Goal: Communication & Community: Answer question/provide support

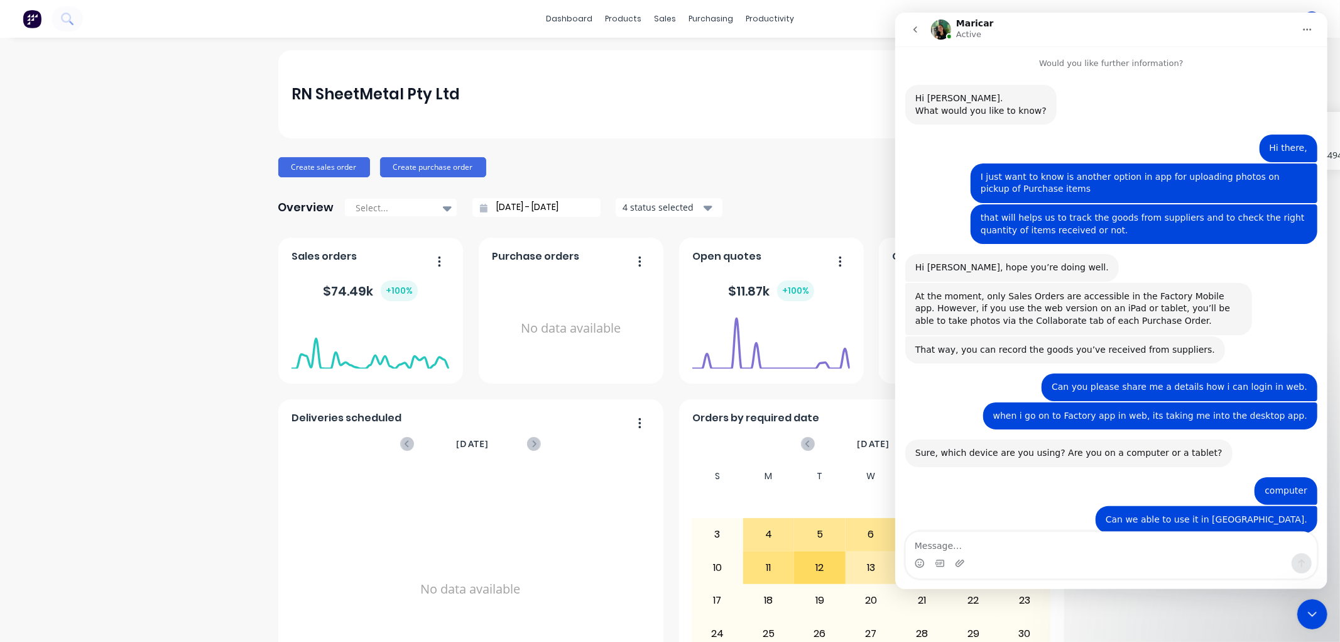
scroll to position [2125, 0]
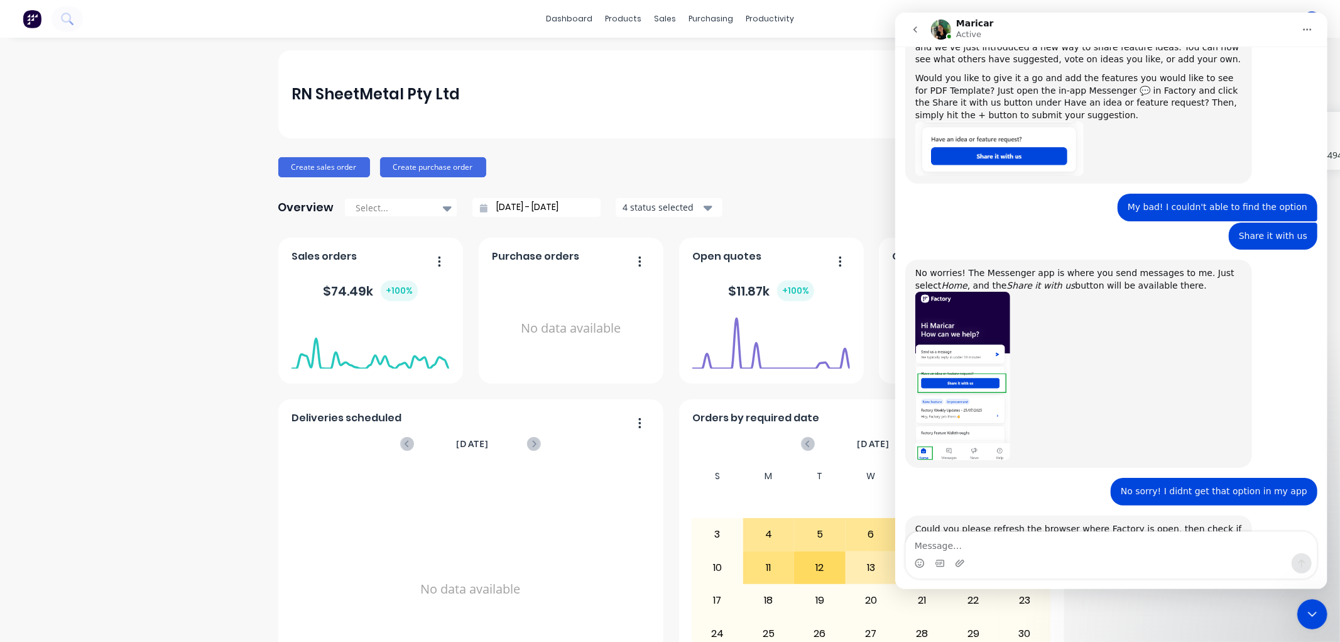
click at [962, 329] on img "Maricar says…" at bounding box center [962, 376] width 95 height 168
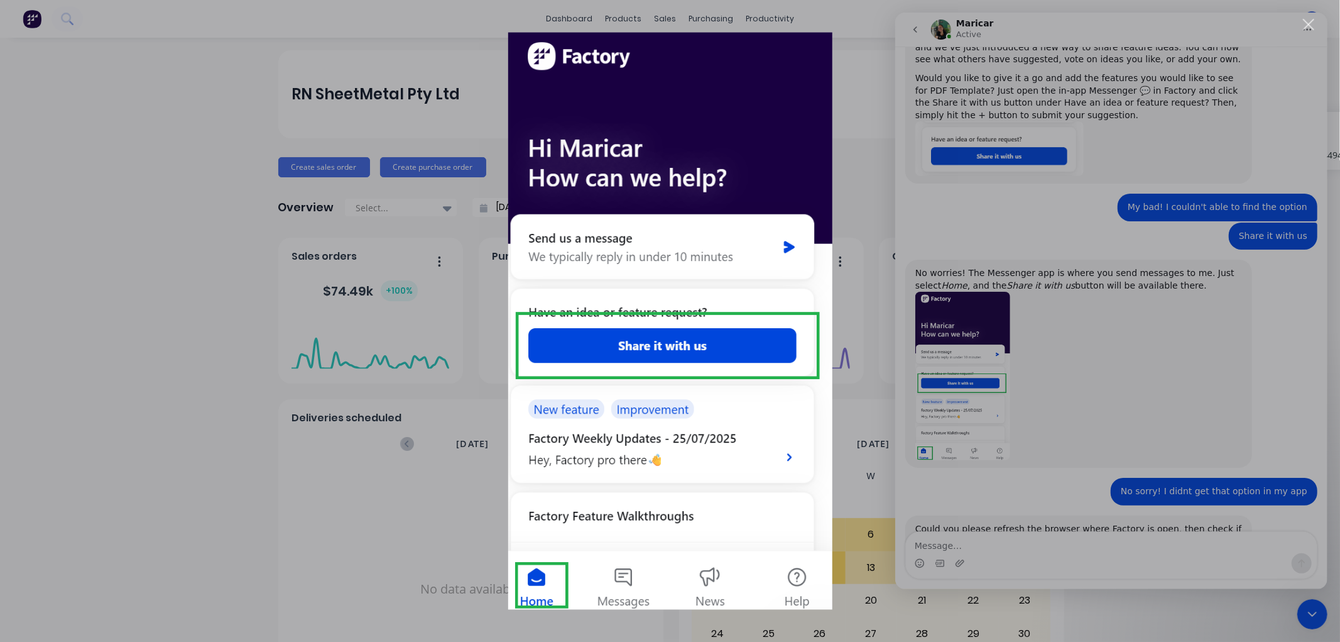
scroll to position [0, 0]
click at [852, 420] on div "Intercom messenger" at bounding box center [670, 321] width 1340 height 642
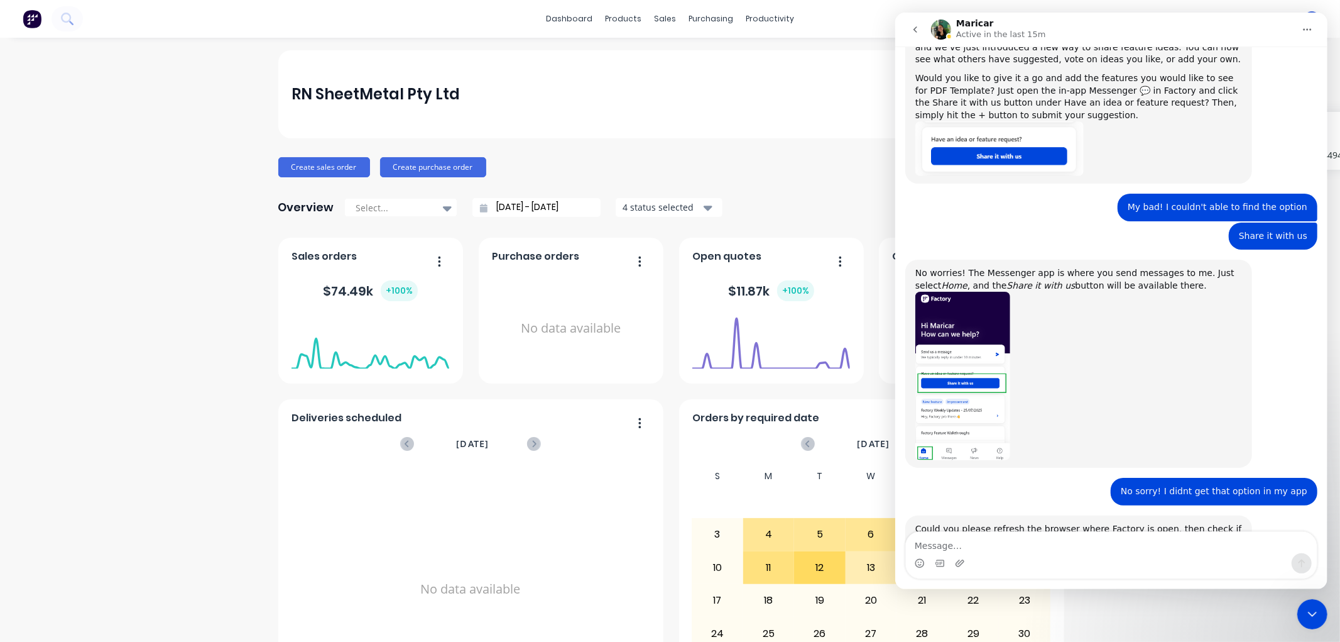
click at [1306, 609] on icon "Close Intercom Messenger" at bounding box center [1312, 613] width 15 height 15
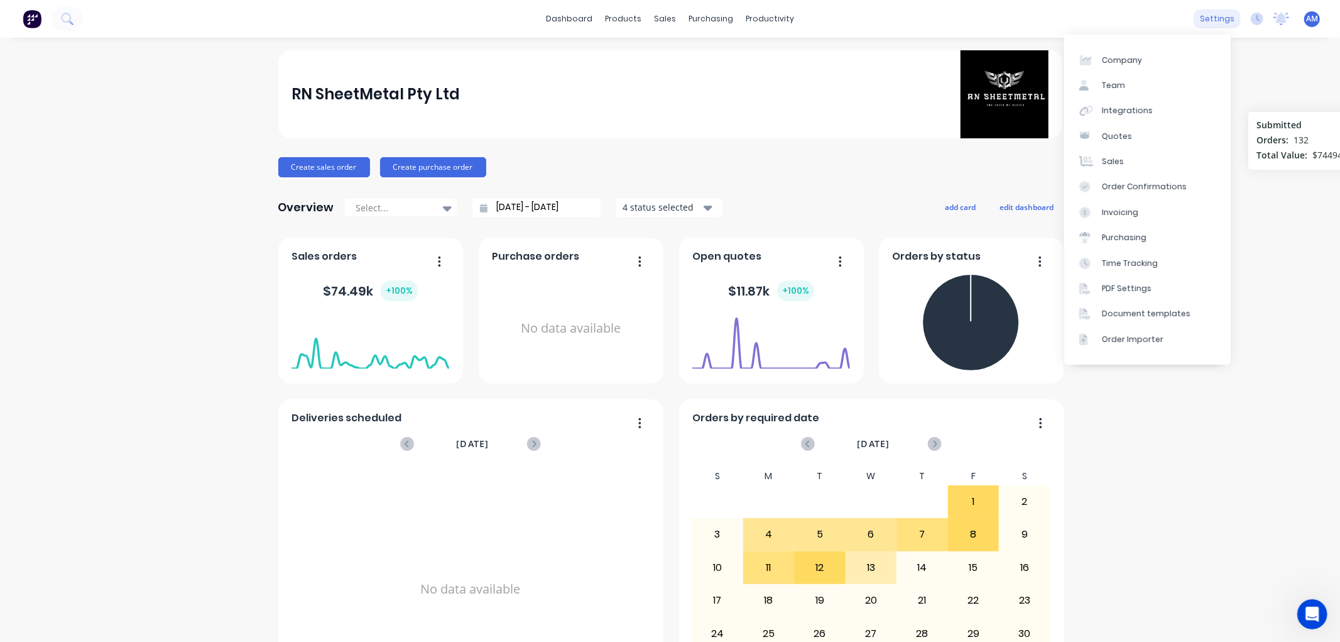
click at [1215, 24] on div "settings" at bounding box center [1217, 18] width 47 height 19
click at [1131, 295] on link "PDF Settings" at bounding box center [1148, 288] width 167 height 25
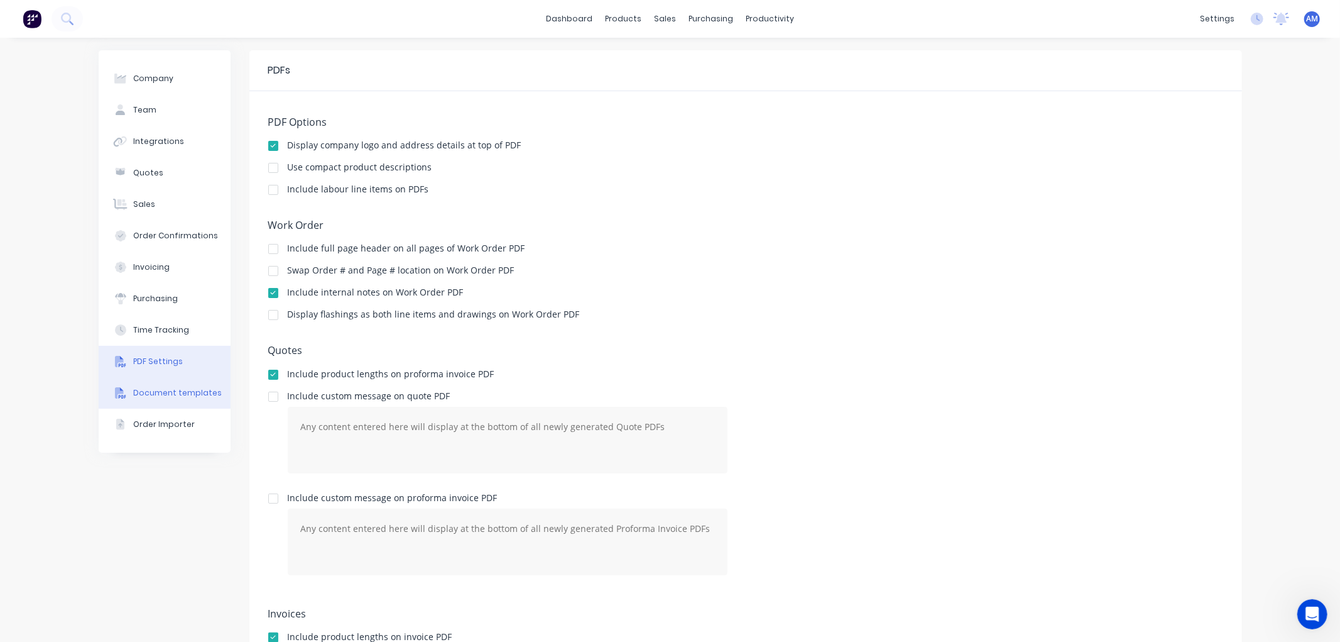
click at [149, 390] on div "Document templates" at bounding box center [177, 392] width 89 height 11
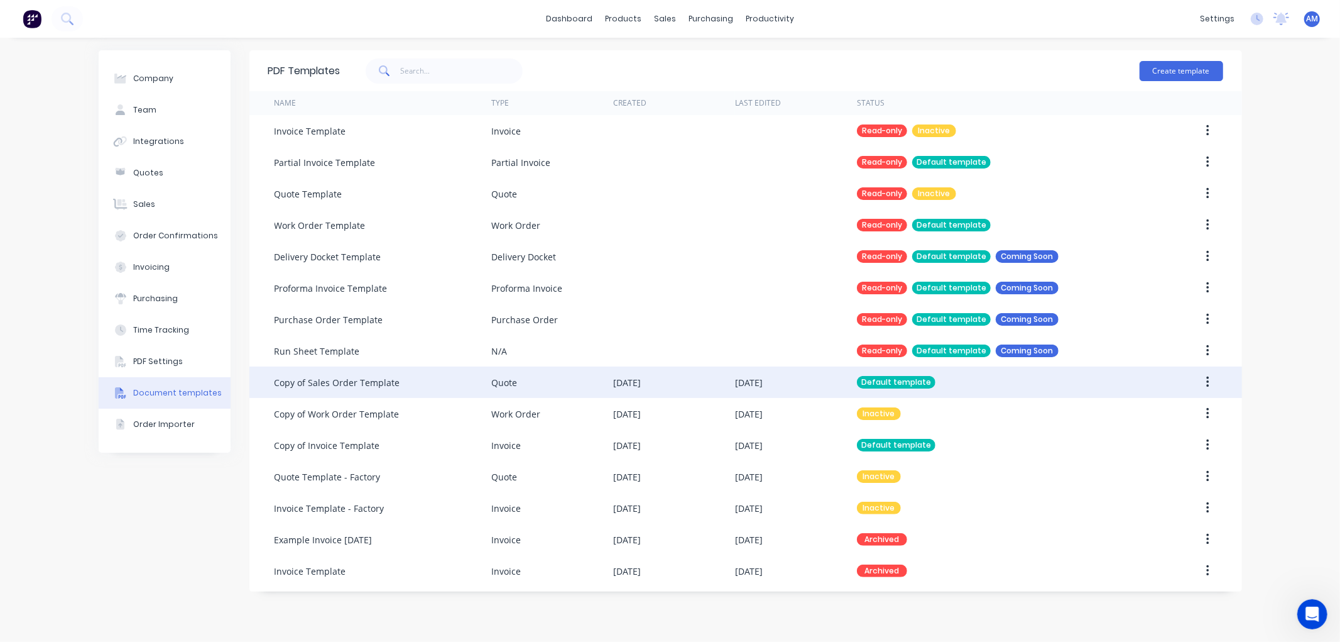
click at [1209, 378] on icon "button" at bounding box center [1208, 381] width 3 height 11
click at [715, 380] on div "21 Jul 2025" at bounding box center [674, 381] width 122 height 31
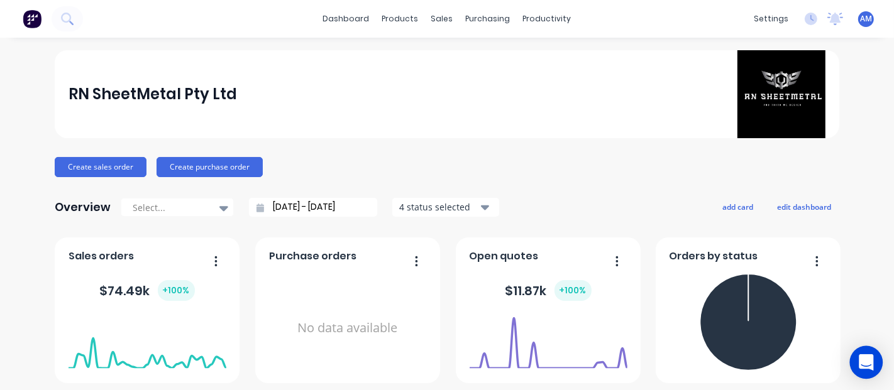
click at [865, 357] on icon "Open Intercom Messenger" at bounding box center [865, 362] width 14 height 16
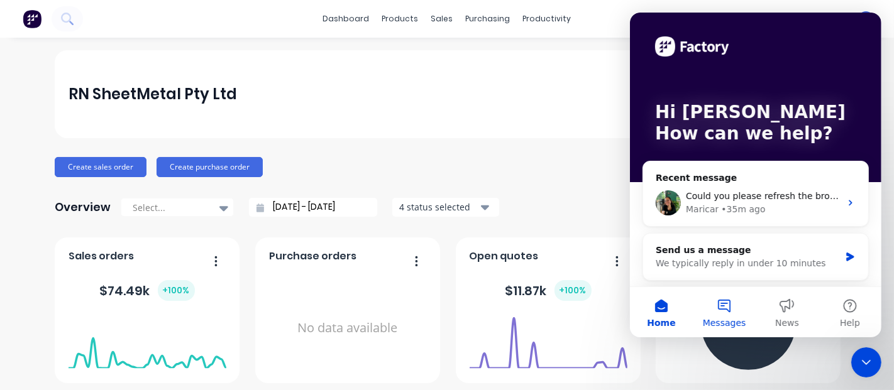
click at [729, 311] on button "Messages" at bounding box center [723, 312] width 63 height 50
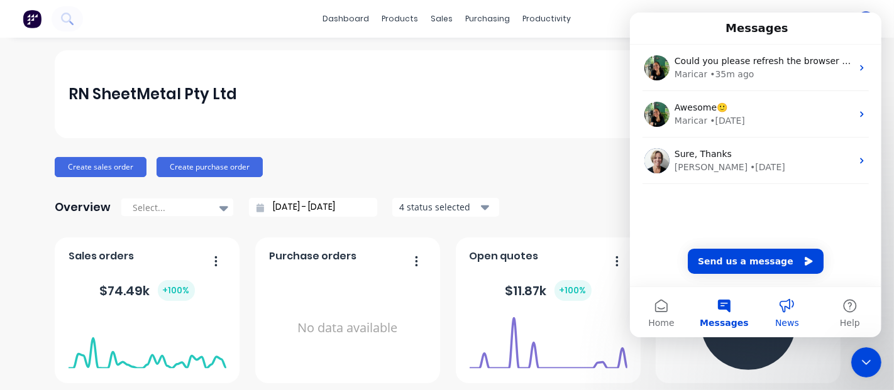
click at [787, 313] on button "News" at bounding box center [786, 312] width 63 height 50
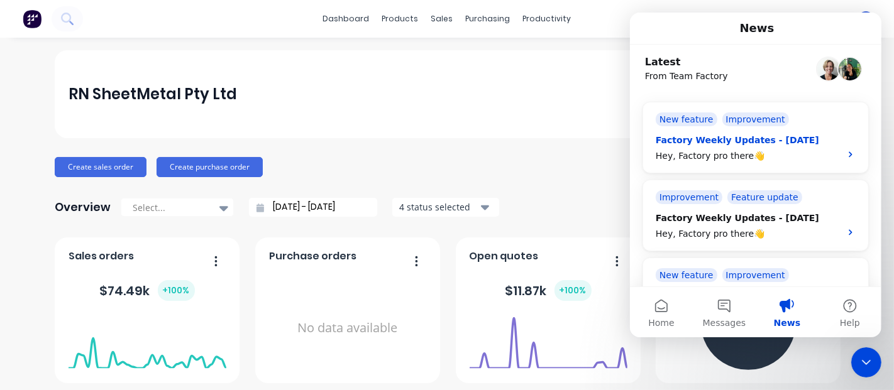
click at [830, 146] on div "Factory Weekly Updates - 25/07/2025 Hey, Factory pro there👋" at bounding box center [755, 144] width 200 height 36
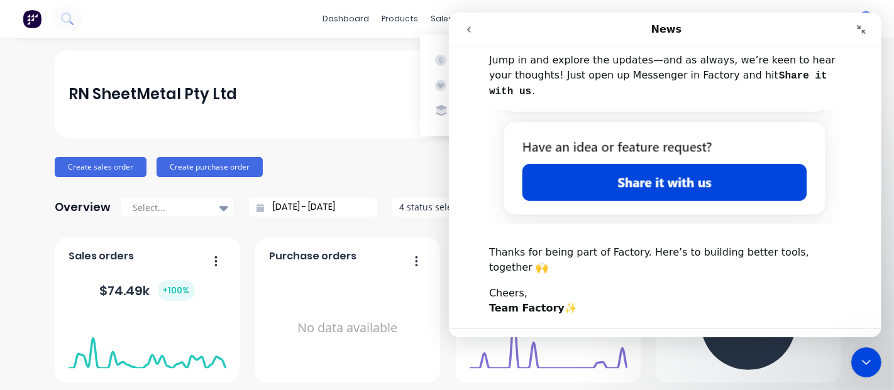
drag, startPoint x: 469, startPoint y: 35, endPoint x: 933, endPoint y: 66, distance: 464.8
click at [469, 35] on button "go back" at bounding box center [468, 30] width 24 height 24
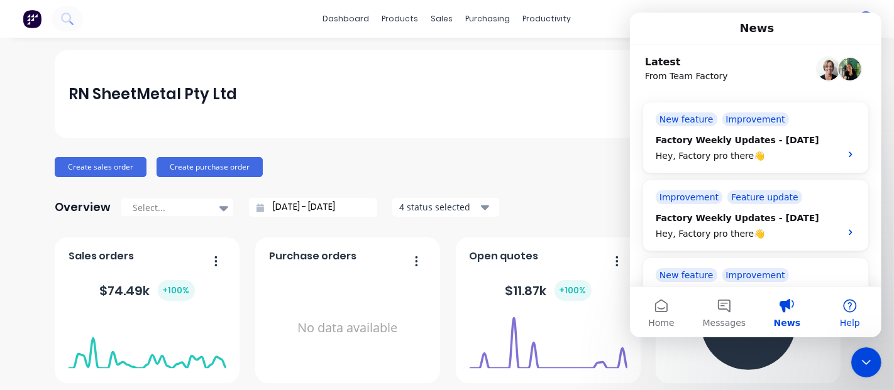
scroll to position [508, 0]
click at [849, 317] on button "Help" at bounding box center [849, 312] width 63 height 50
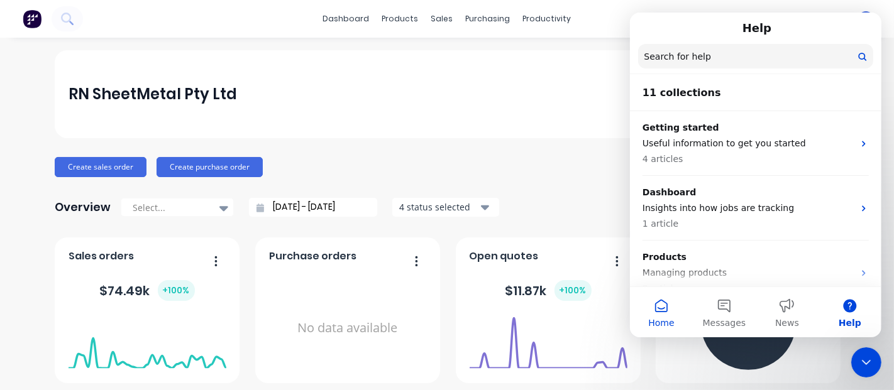
click at [661, 314] on button "Home" at bounding box center [660, 312] width 63 height 50
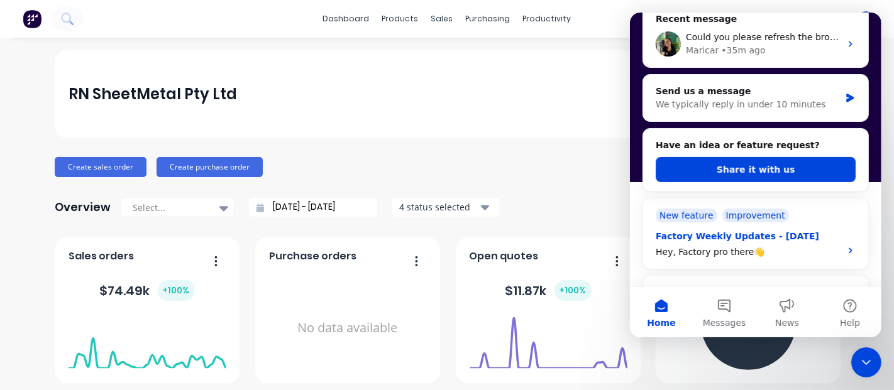
scroll to position [209, 0]
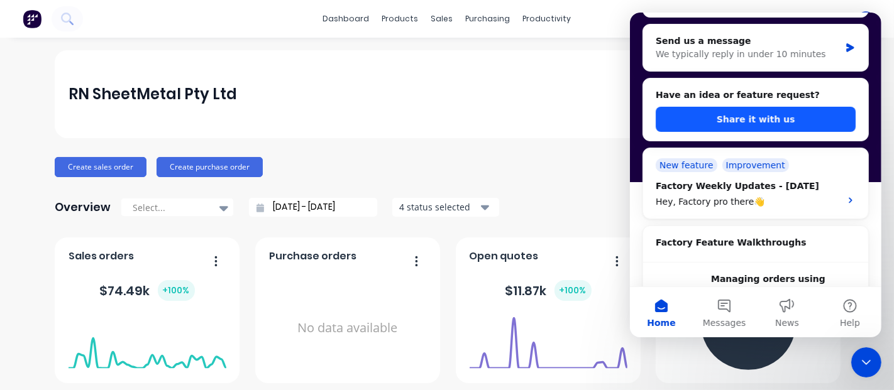
click at [751, 116] on button "Share it with us" at bounding box center [755, 119] width 200 height 25
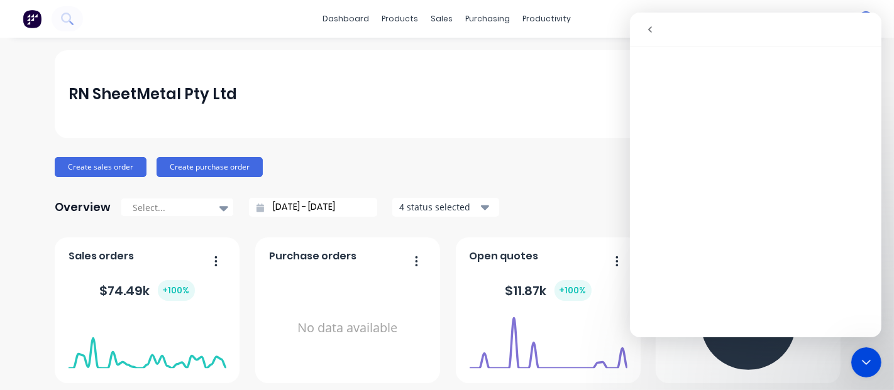
click at [867, 356] on icon "Close Intercom Messenger" at bounding box center [865, 361] width 15 height 15
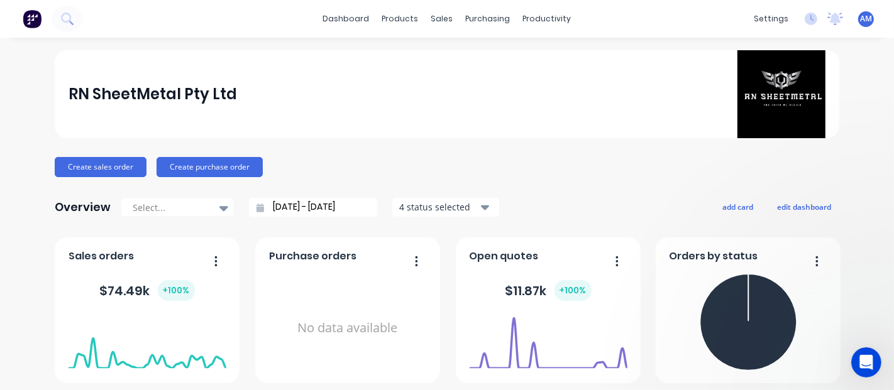
scroll to position [0, 0]
drag, startPoint x: 875, startPoint y: 361, endPoint x: 871, endPoint y: 349, distance: 13.3
click at [875, 362] on div "Open Intercom Messenger" at bounding box center [865, 361] width 41 height 41
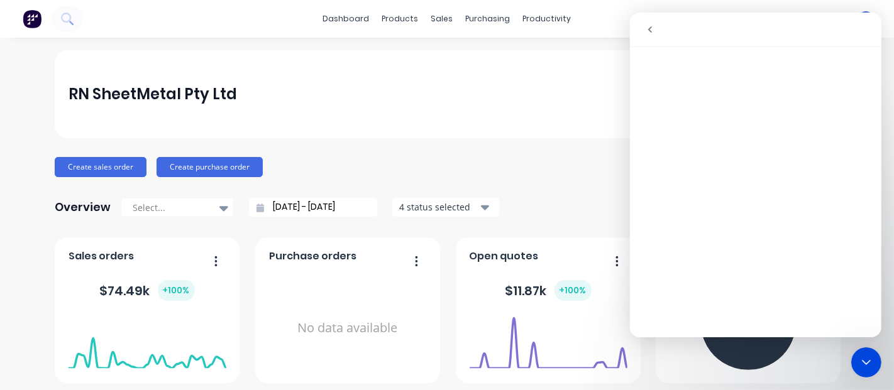
click at [657, 22] on button "go back" at bounding box center [649, 30] width 24 height 24
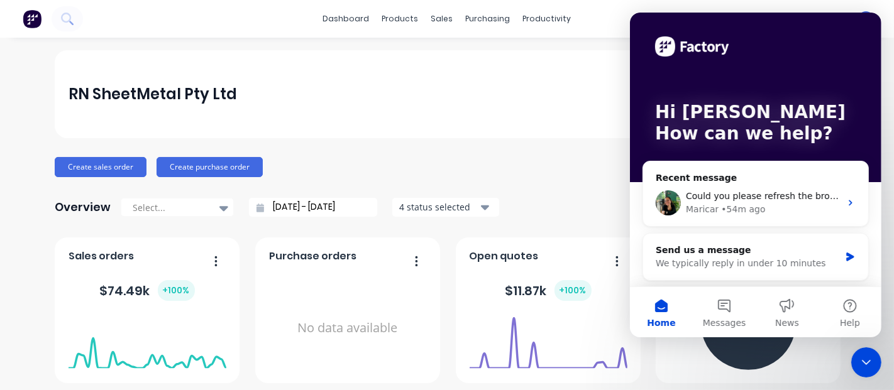
click at [547, 94] on div "RN SheetMetal Pty Ltd" at bounding box center [447, 94] width 757 height 88
click at [868, 363] on icon "Close Intercom Messenger" at bounding box center [865, 361] width 15 height 15
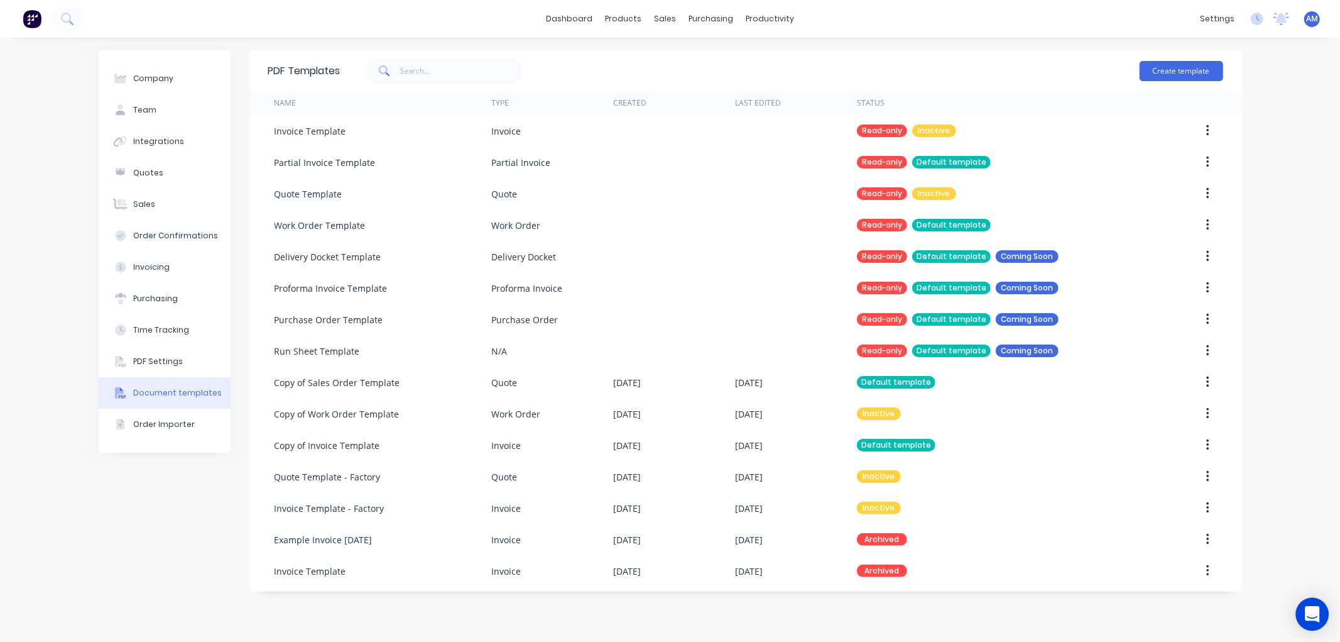
click at [1317, 612] on icon "Open Intercom Messenger" at bounding box center [1312, 614] width 14 height 16
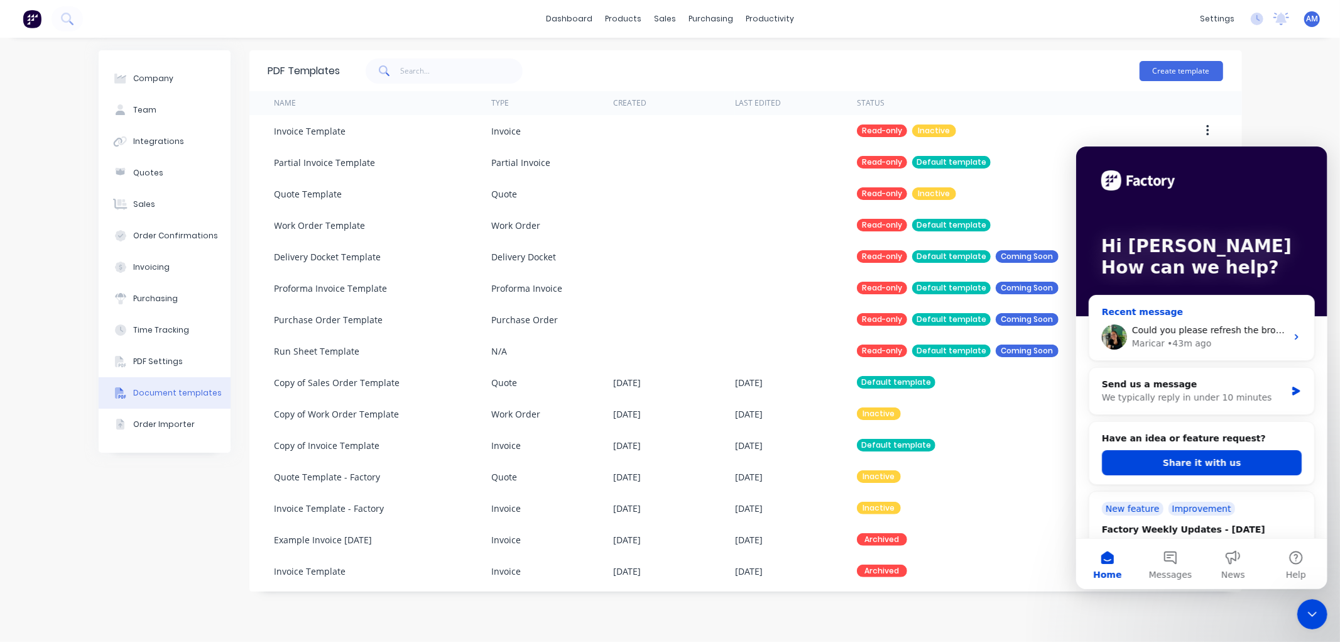
click at [1237, 335] on div "Could you please refresh the browser where Factory is open, then check if the o…" at bounding box center [1209, 329] width 155 height 13
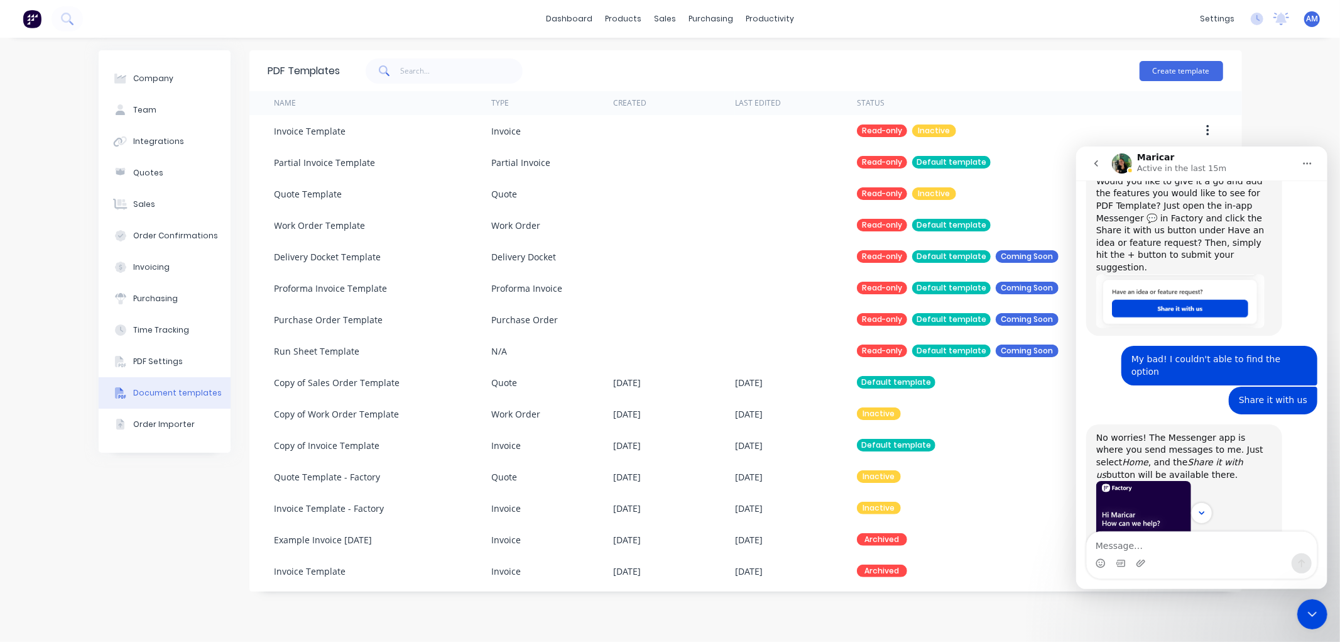
scroll to position [2849, 0]
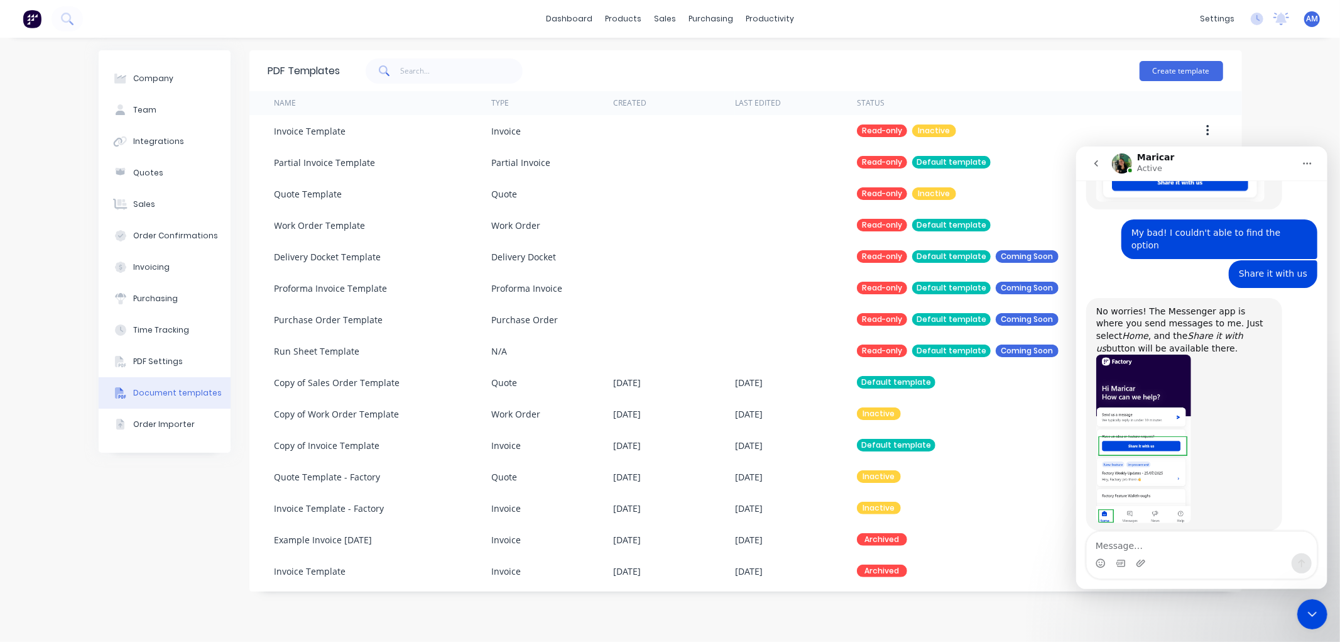
click at [1121, 554] on div "Intercom messenger" at bounding box center [1120, 562] width 10 height 20
click at [1114, 540] on textarea "Message…" at bounding box center [1202, 541] width 230 height 21
type textarea "I"
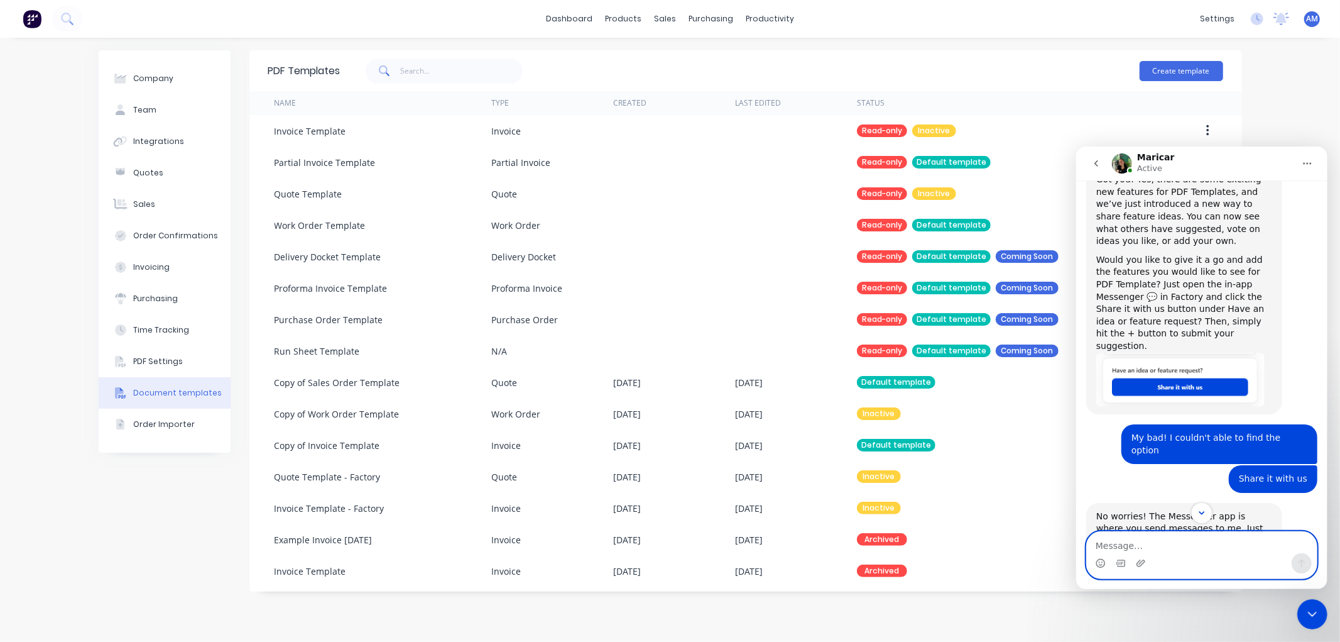
scroll to position [2640, 0]
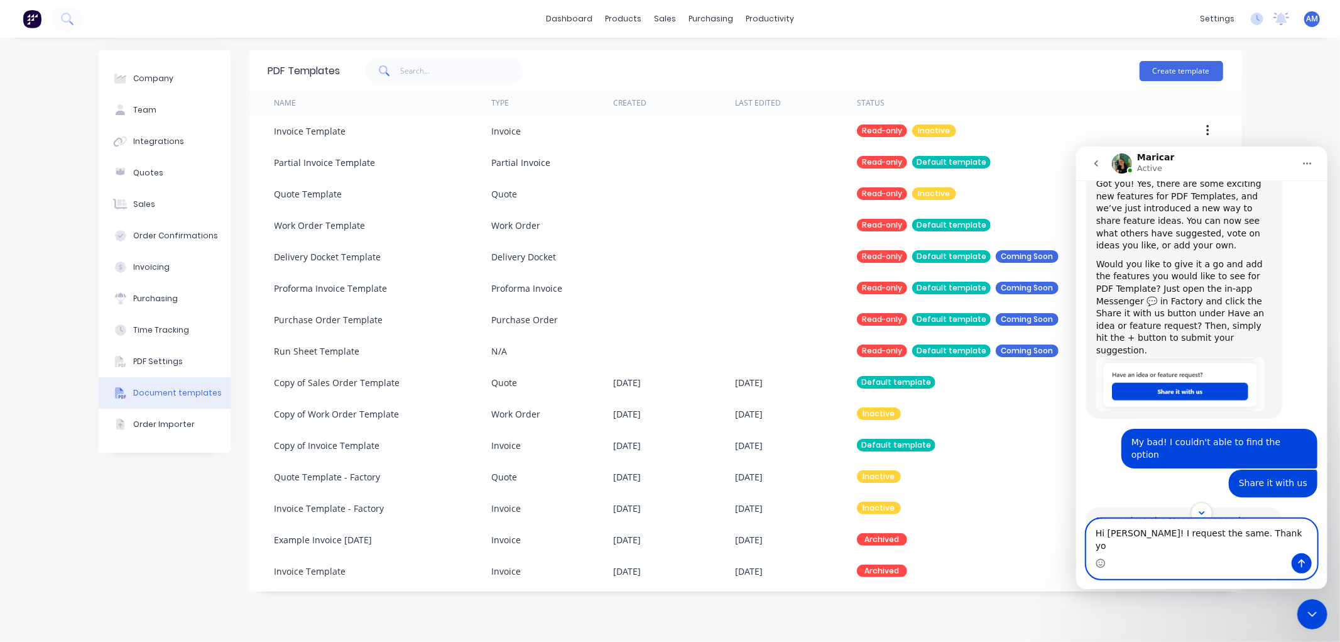
type textarea "Hi maricar! I request the same. Thank you"
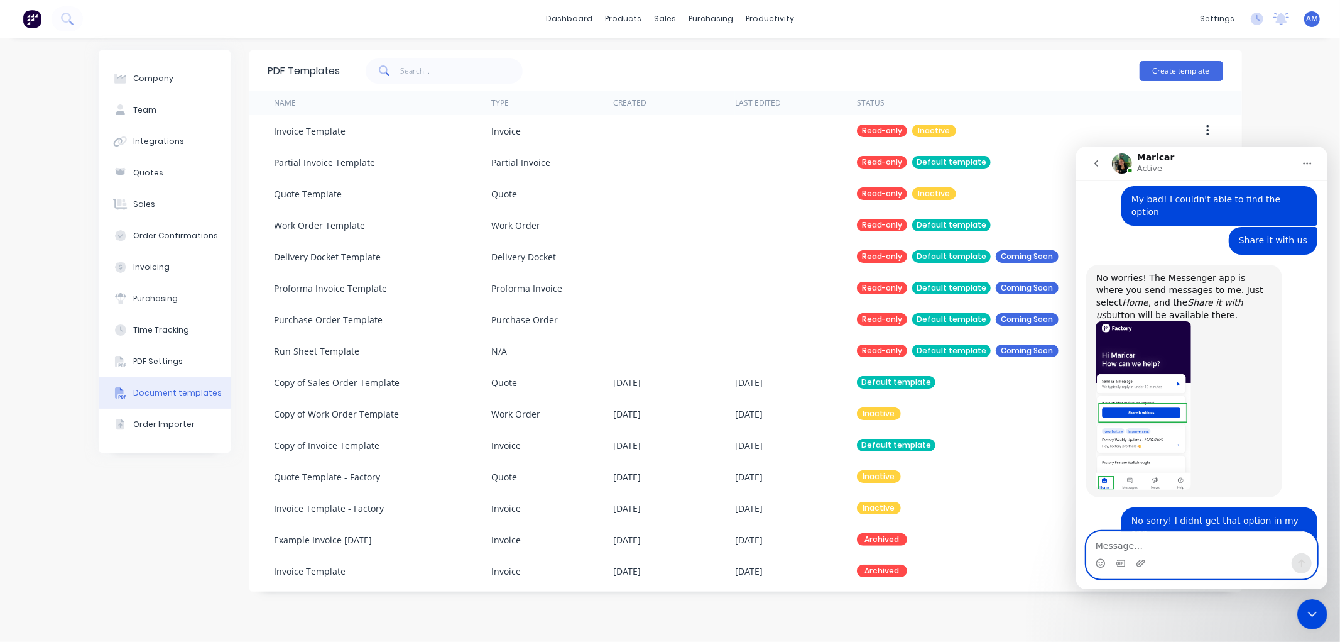
scroll to position [2887, 0]
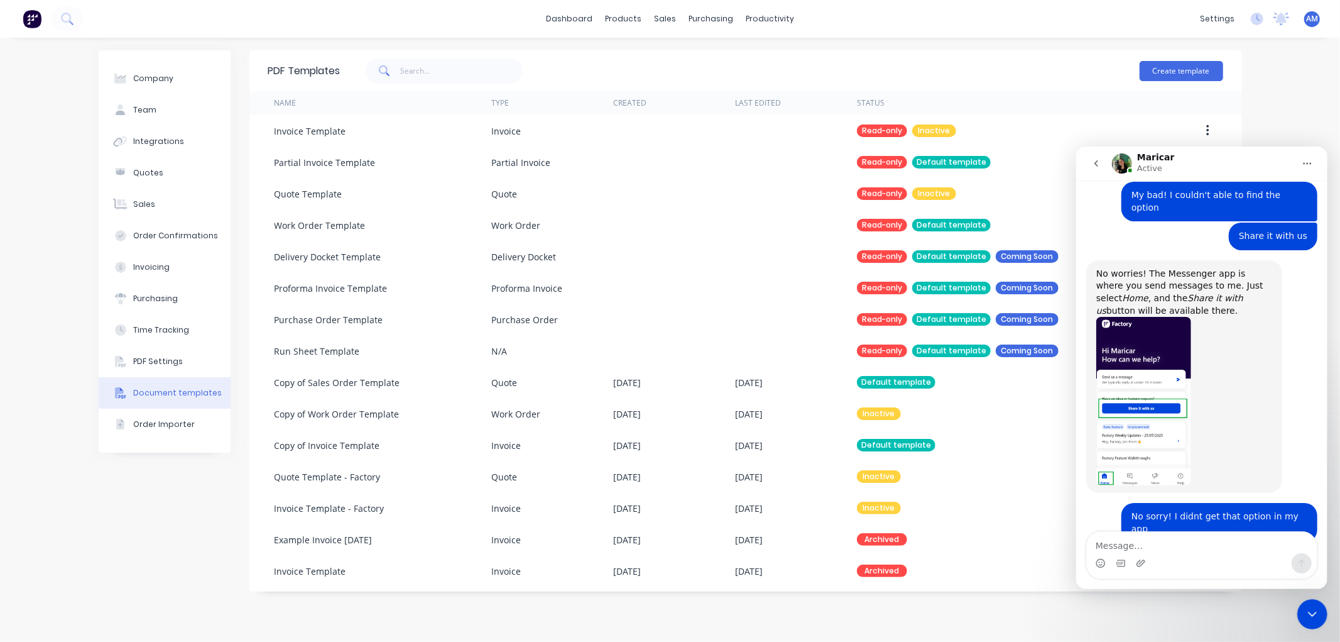
click at [1313, 611] on icon "Close Intercom Messenger" at bounding box center [1312, 613] width 15 height 15
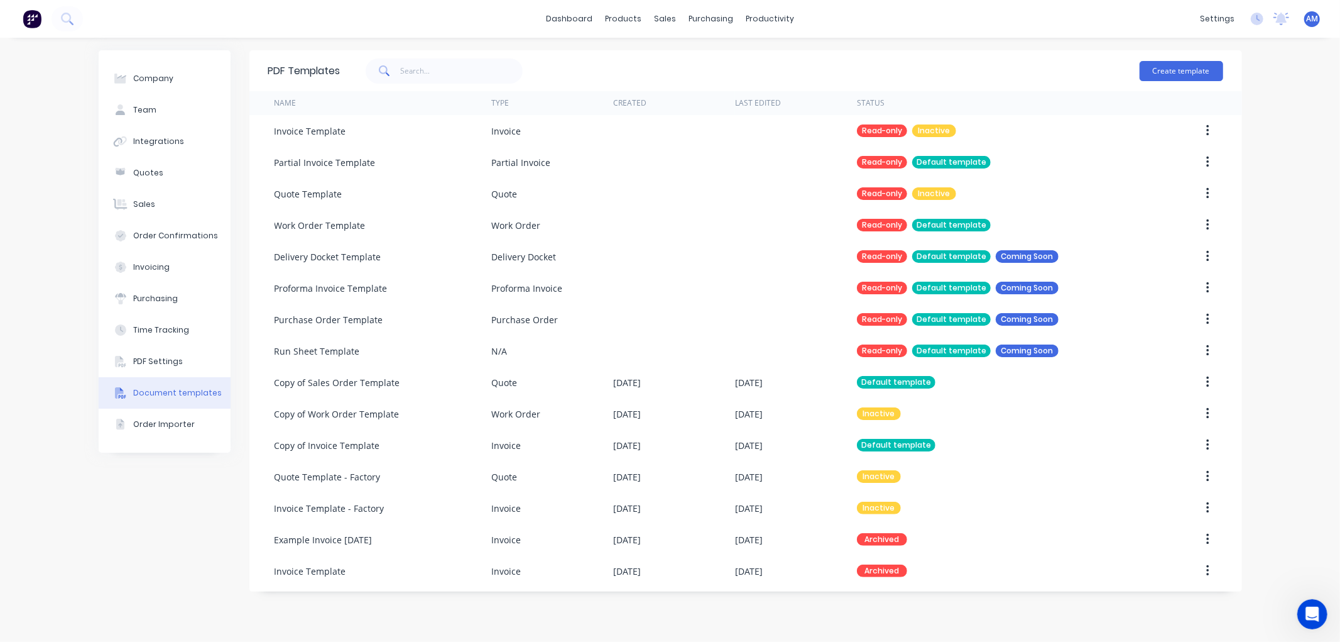
drag, startPoint x: 1284, startPoint y: 600, endPoint x: 1292, endPoint y: 597, distance: 8.5
click at [1284, 598] on div "Company Team Integrations Quotes Sales Order Confirmations Invoicing Purchasing…" at bounding box center [670, 340] width 1340 height 604
click at [1296, 606] on div "Company Team Integrations Quotes Sales Order Confirmations Invoicing Purchasing…" at bounding box center [670, 340] width 1340 height 604
click at [1313, 608] on icon "Open Intercom Messenger" at bounding box center [1312, 613] width 21 height 21
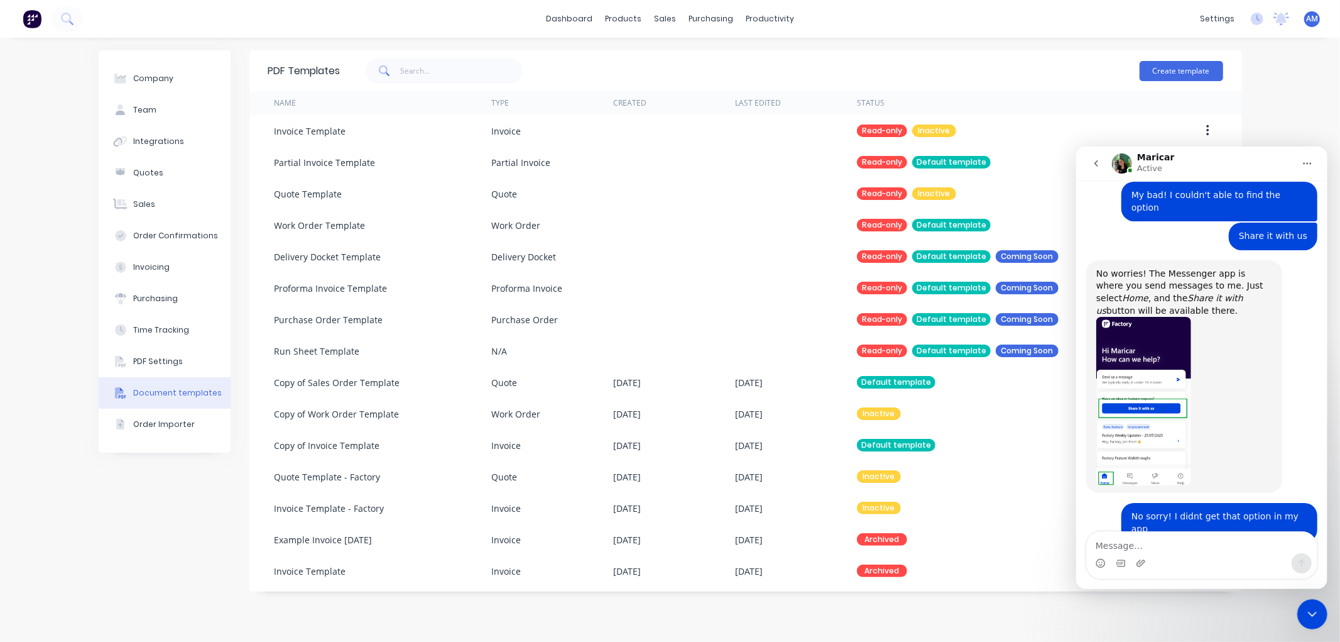
drag, startPoint x: 1311, startPoint y: 625, endPoint x: 1311, endPoint y: 613, distance: 11.9
click at [1311, 625] on div "Close Intercom Messenger" at bounding box center [1312, 613] width 30 height 30
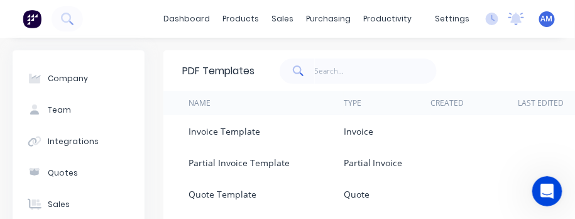
scroll to position [3176, 0]
